Goal: Information Seeking & Learning: Learn about a topic

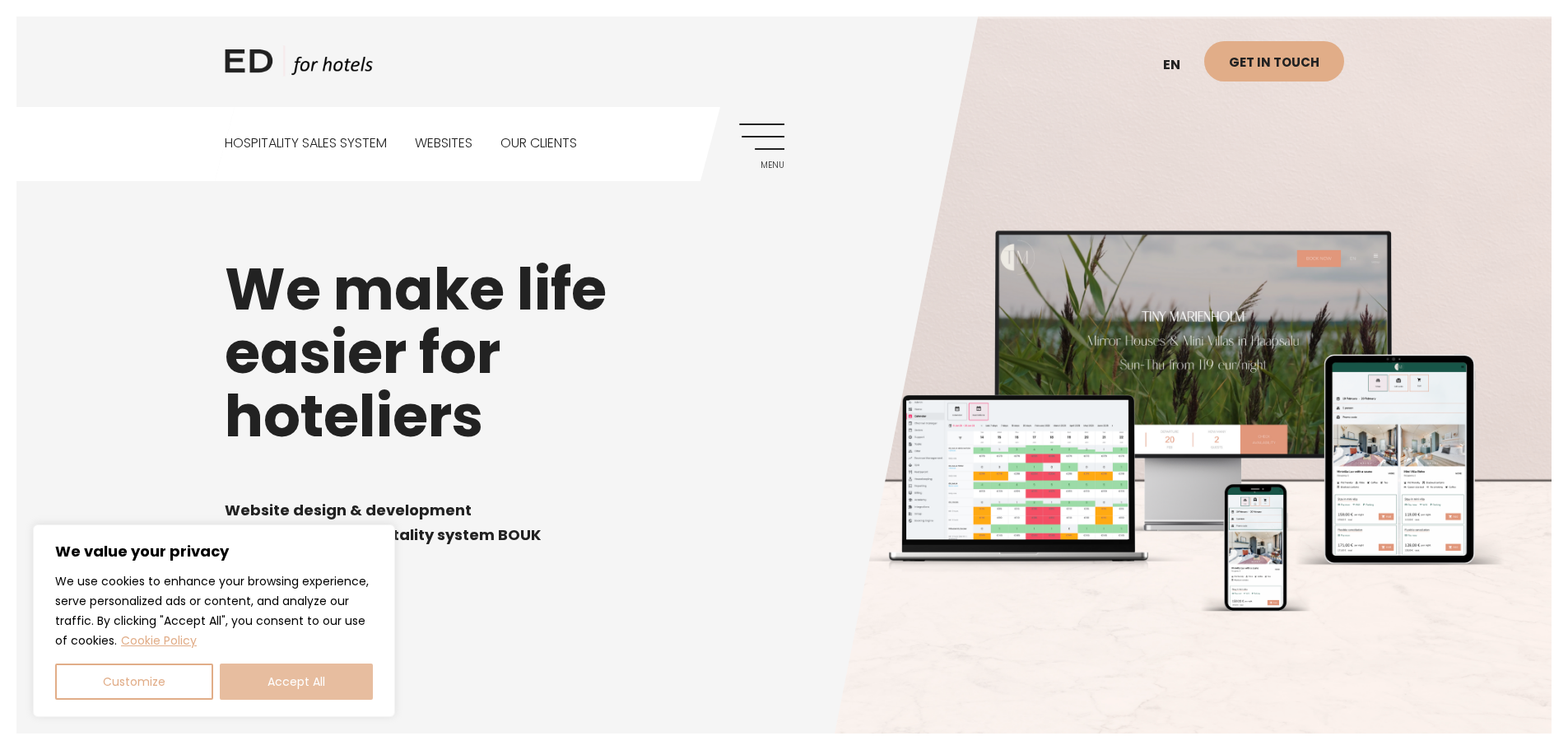
click at [316, 674] on button "Accept All" at bounding box center [297, 681] width 153 height 36
checkbox input "true"
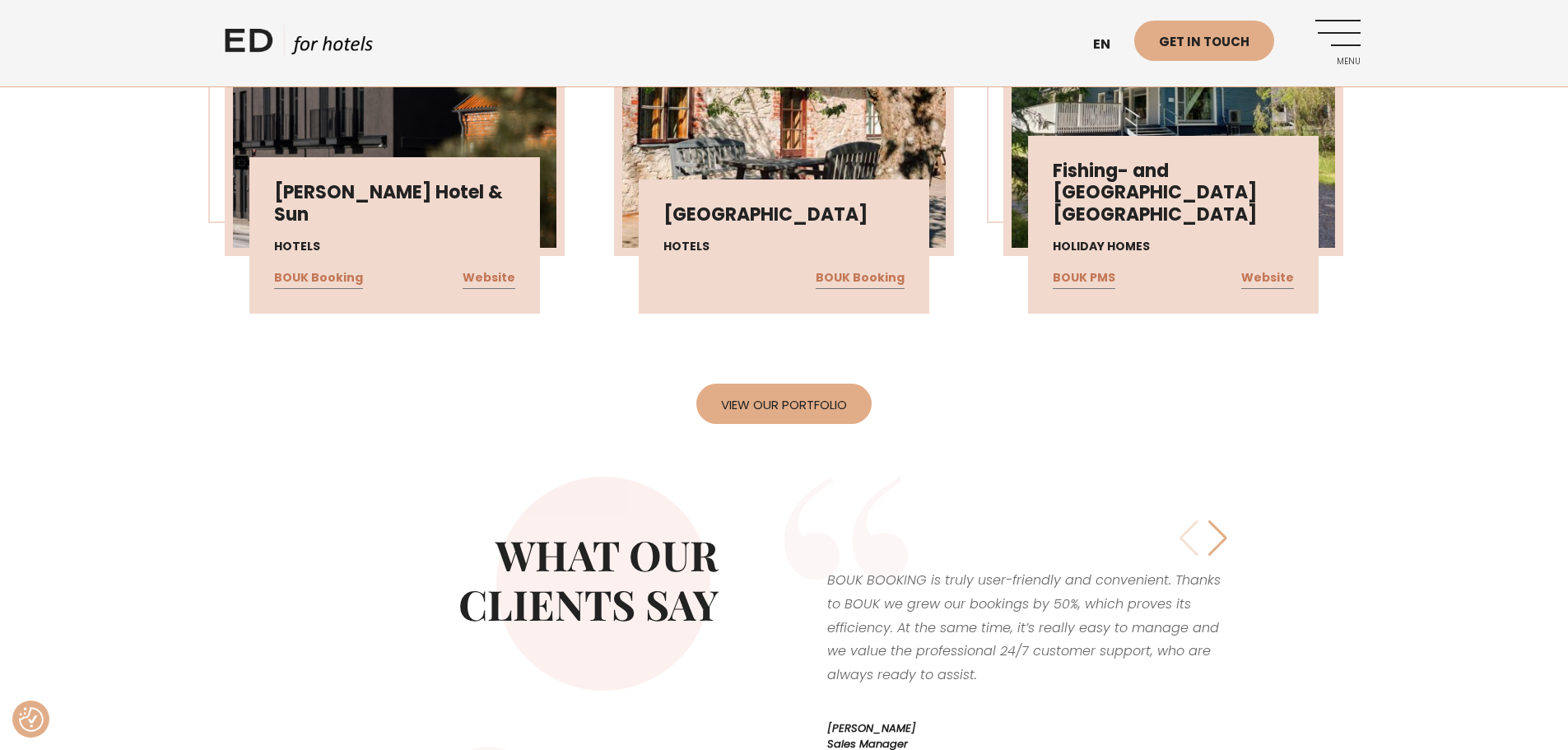
scroll to position [4087, 0]
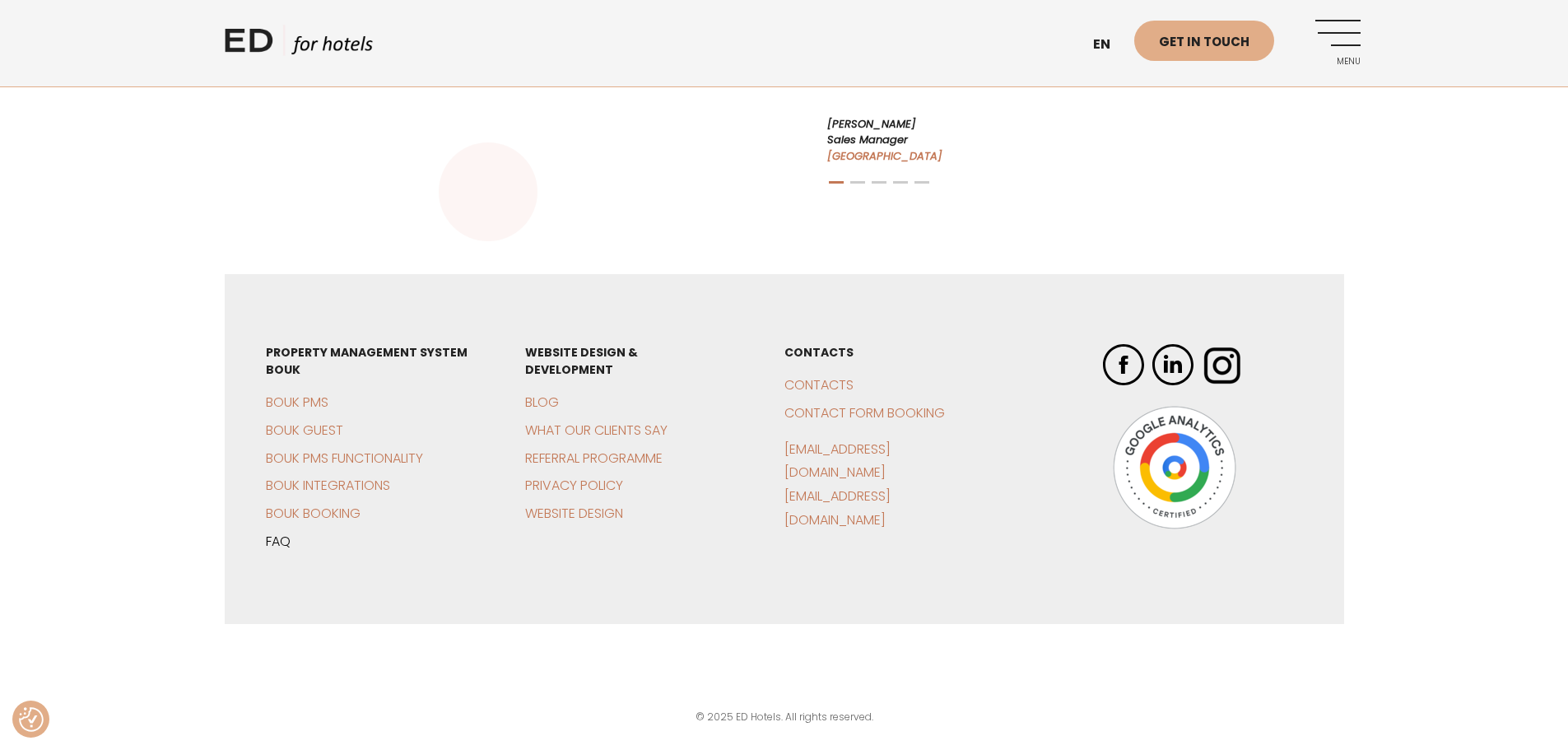
click at [274, 545] on link "FAQ" at bounding box center [278, 541] width 24 height 19
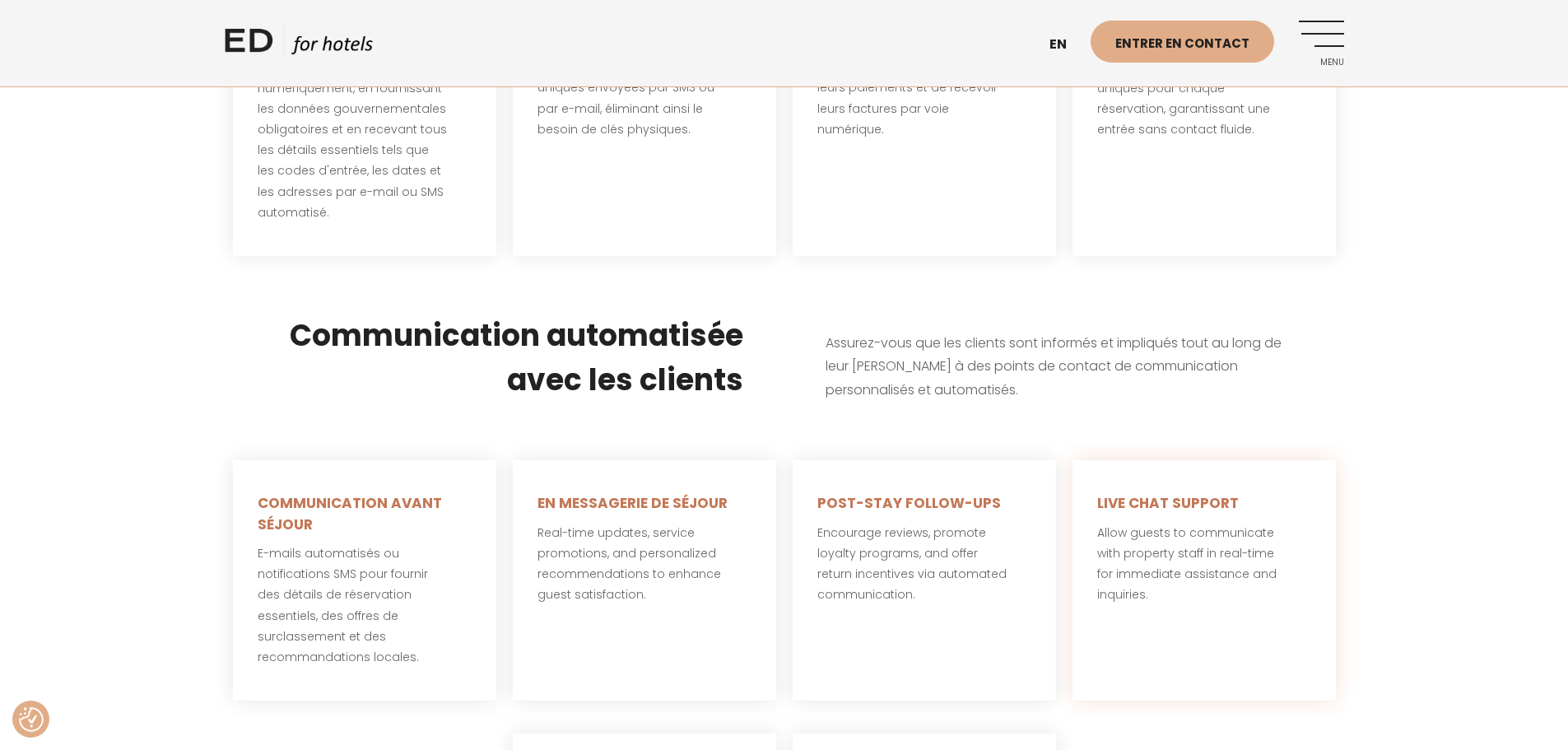
scroll to position [988, 0]
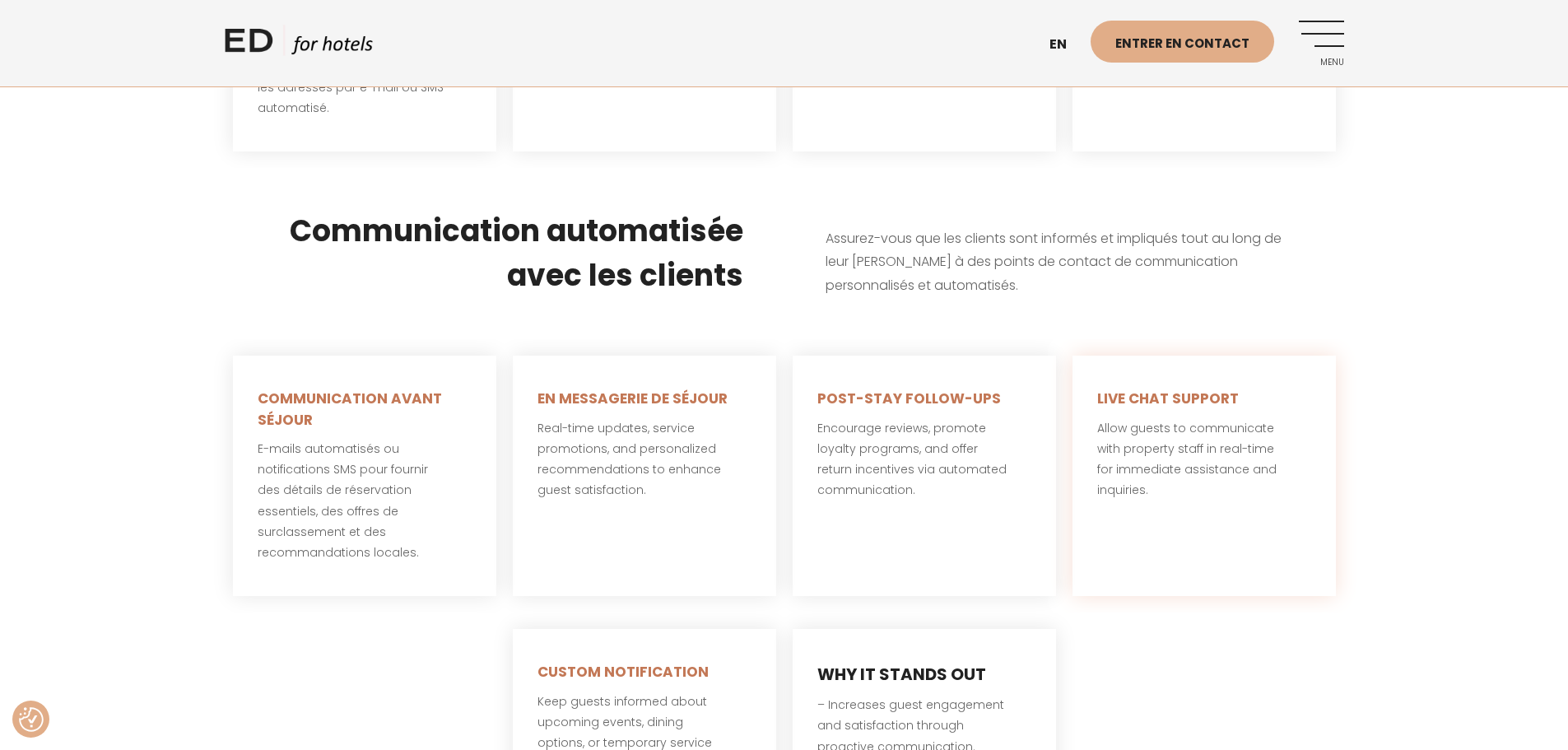
click at [1145, 429] on span "Allow guests to communicate with property staff in real-time for immediate assi…" at bounding box center [1187, 459] width 180 height 79
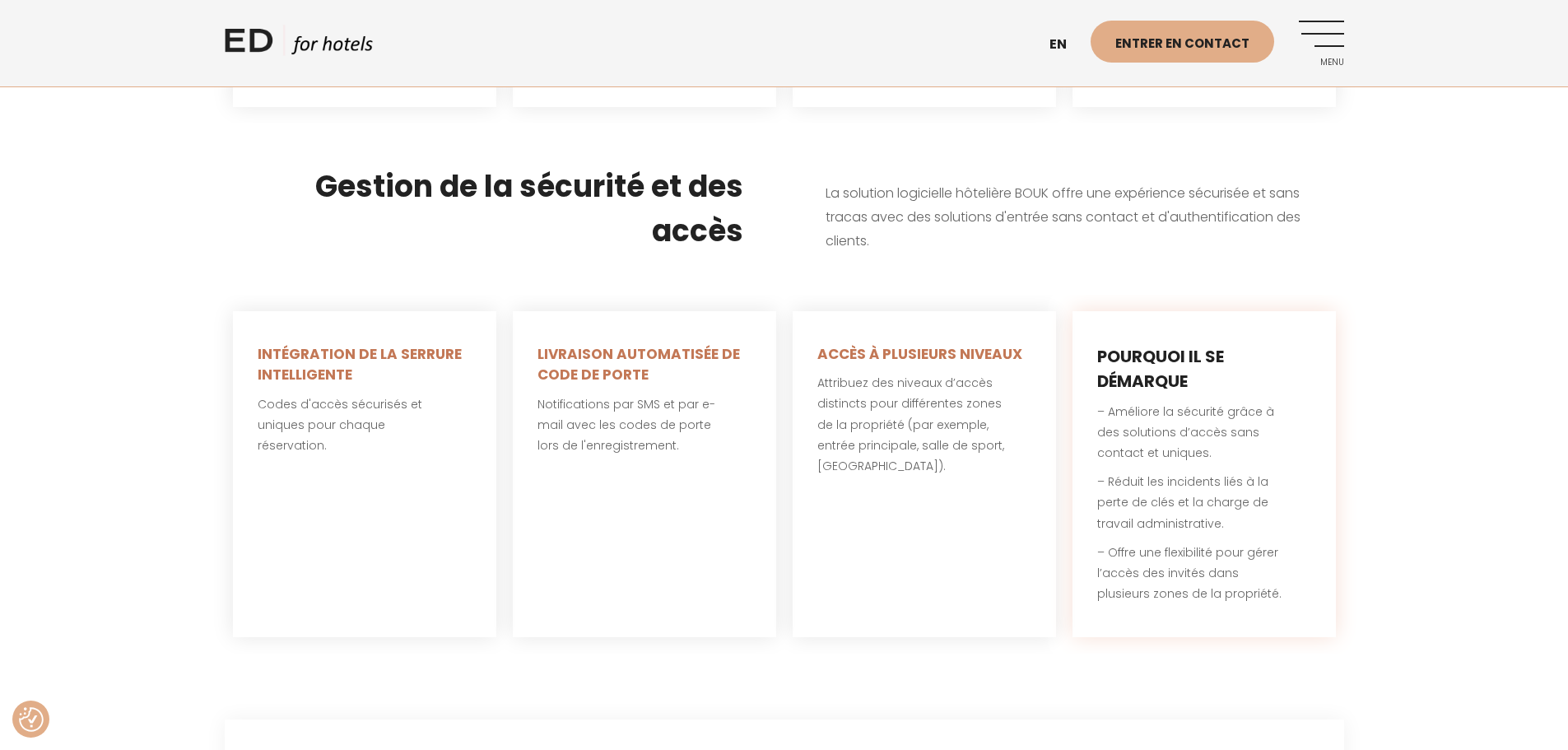
scroll to position [3621, 0]
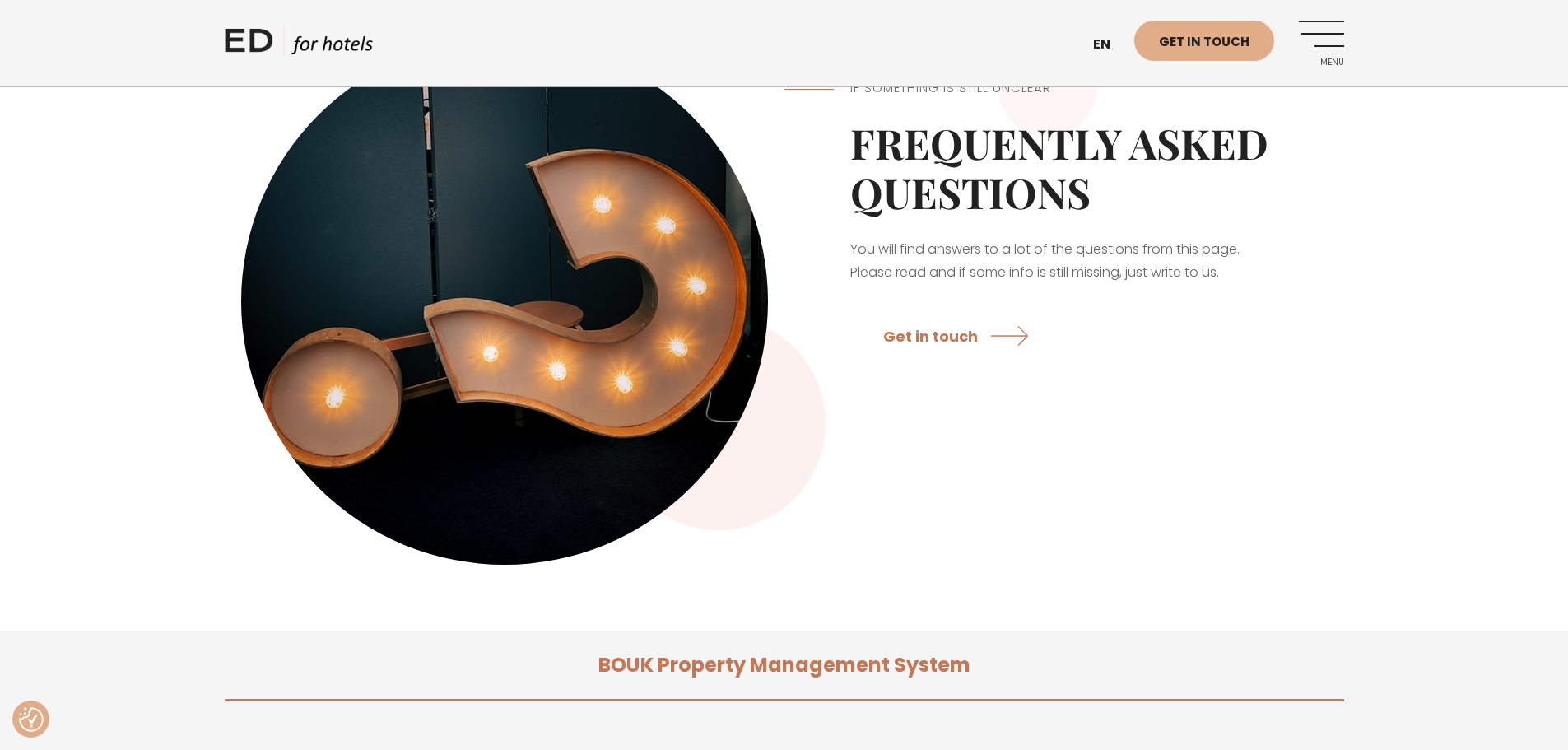
scroll to position [494, 0]
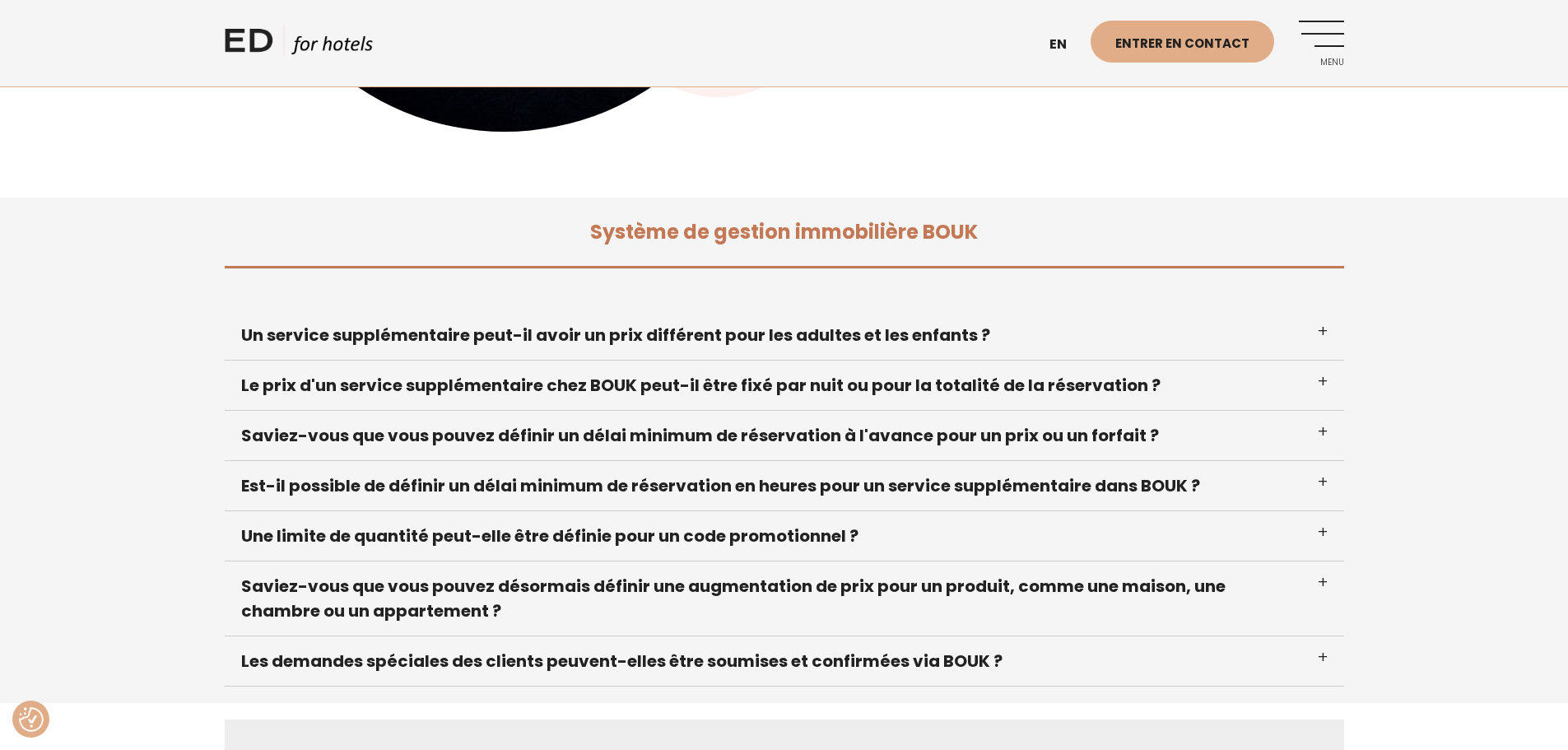
click at [683, 668] on font "Les demandes spéciales des clients peuvent-elles être soumises et confirmées vi…" at bounding box center [622, 660] width 762 height 23
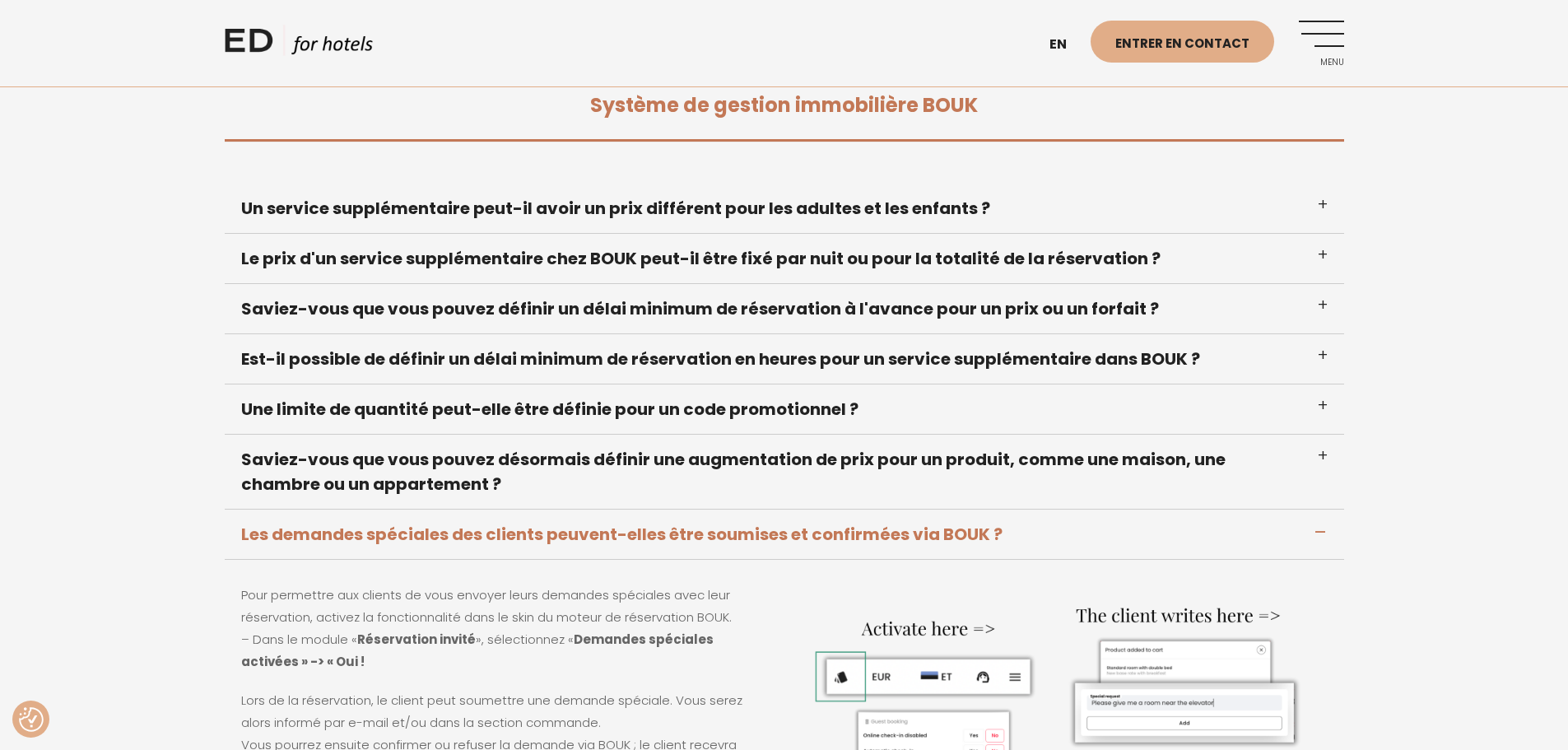
scroll to position [658, 0]
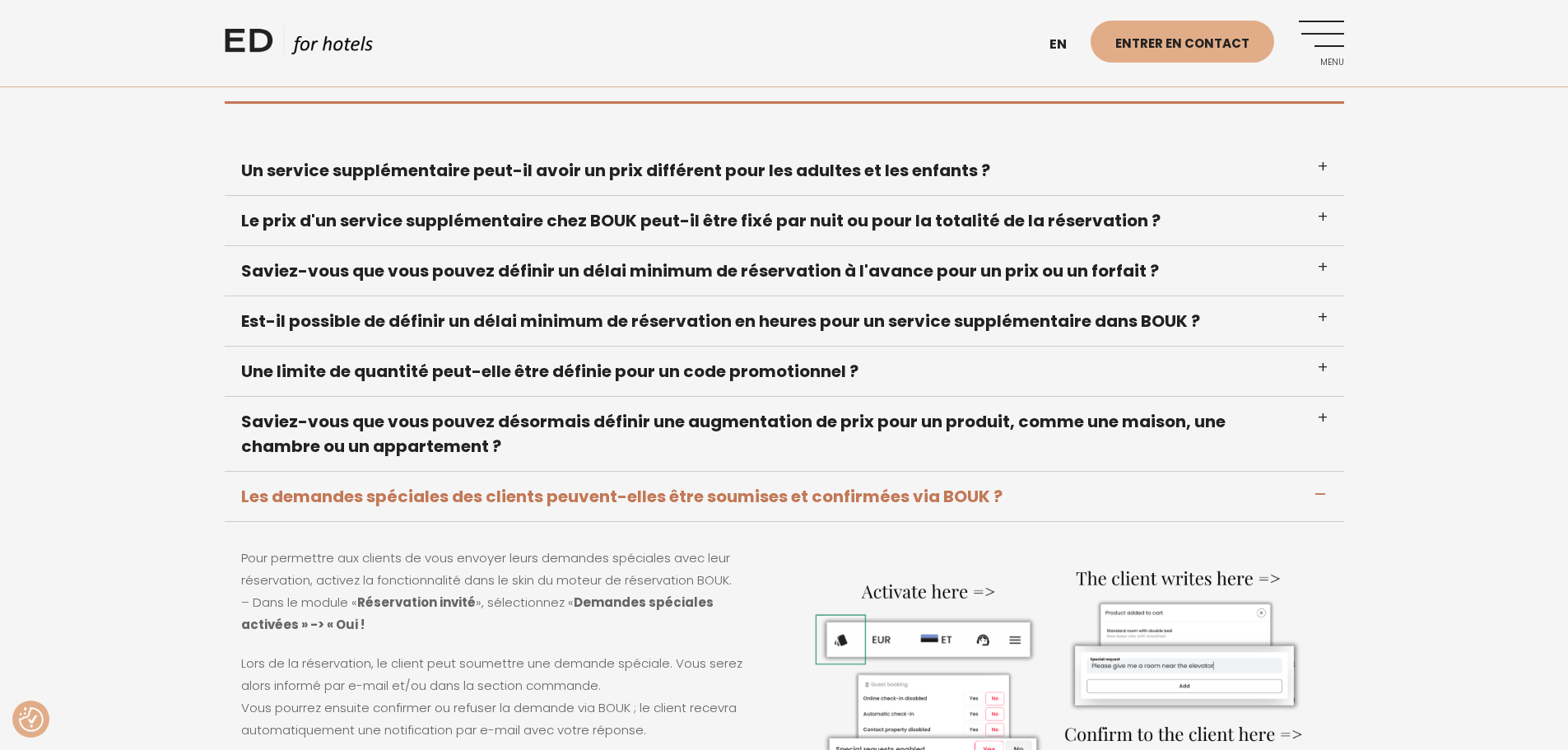
click at [1516, 548] on div "Système de gestion immobilière BOUK Un service supplémentaire peut-il avoir un …" at bounding box center [784, 474] width 1568 height 883
